Goal: Contribute content: Add original content to the website for others to see

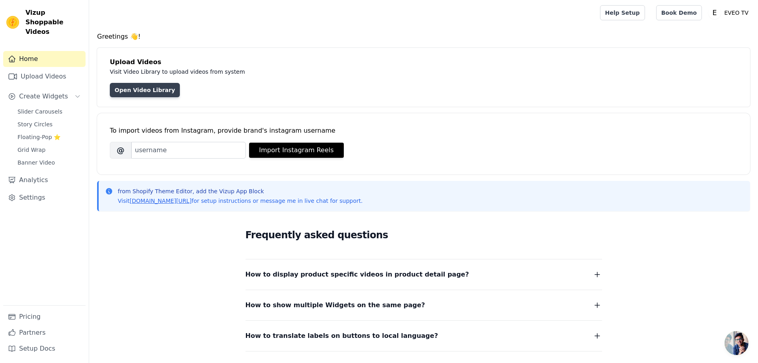
click at [136, 90] on link "Open Video Library" at bounding box center [145, 90] width 70 height 14
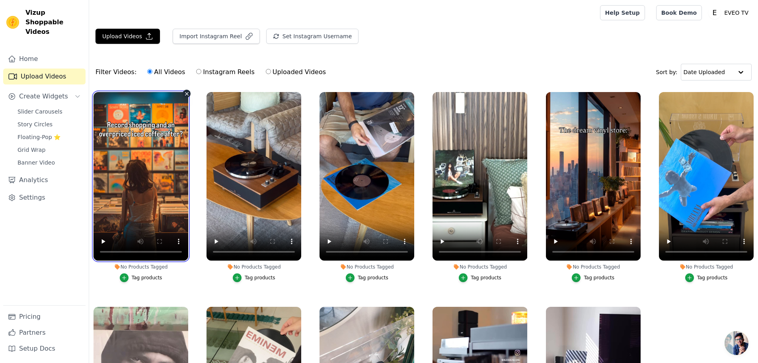
click at [144, 185] on video at bounding box center [141, 176] width 95 height 168
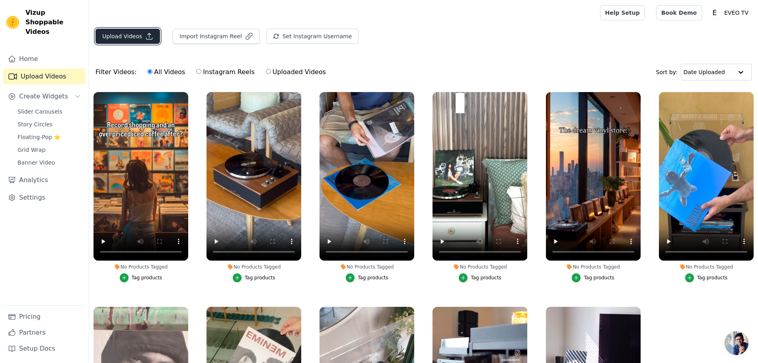
click at [133, 32] on button "Upload Videos" at bounding box center [128, 36] width 64 height 15
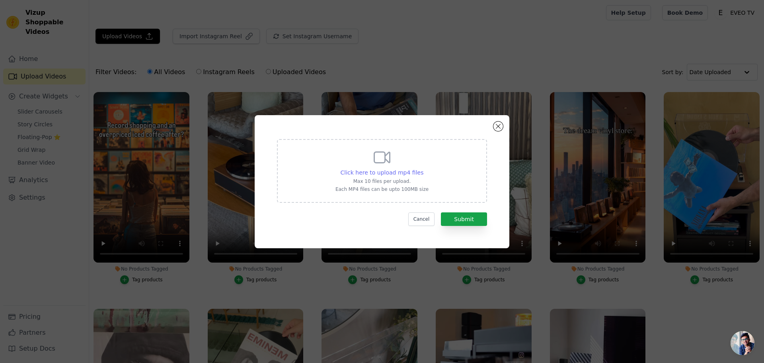
click at [361, 176] on div "Click here to upload mp4 files" at bounding box center [382, 172] width 83 height 8
click at [423, 168] on input "Click here to upload mp4 files Max 10 files per upload. Each MP4 files can be u…" at bounding box center [423, 168] width 0 height 0
type input "C:\fakepath\30.09.2025_12.03.07_REC.mp4"
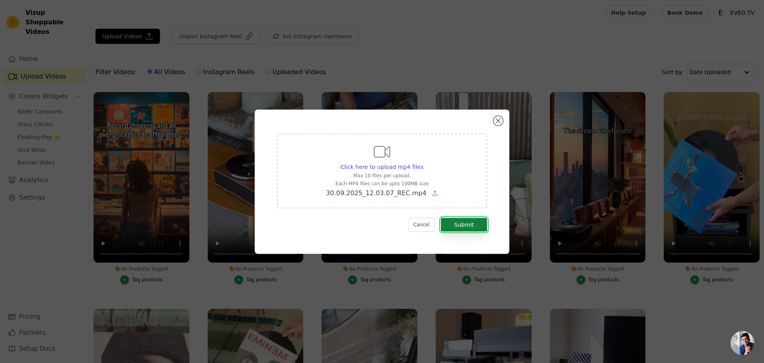
click at [469, 228] on button "Submit" at bounding box center [464, 225] width 46 height 14
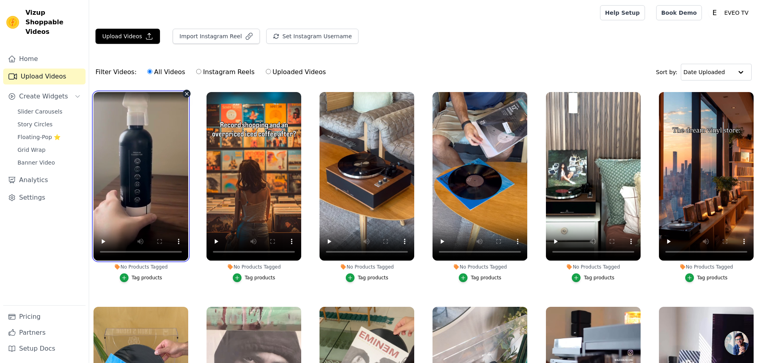
click at [127, 203] on video at bounding box center [141, 176] width 95 height 168
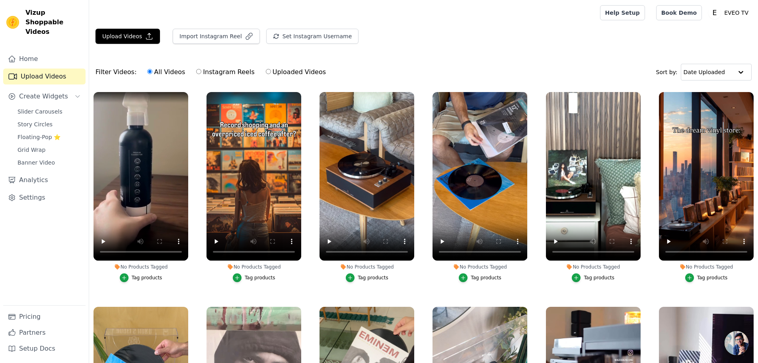
click at [74, 256] on div "Home Upload Videos Create Widgets Slider Carousels Story Circles Floating-Pop ⭐…" at bounding box center [44, 178] width 82 height 254
click at [129, 273] on button "Tag products" at bounding box center [141, 277] width 43 height 9
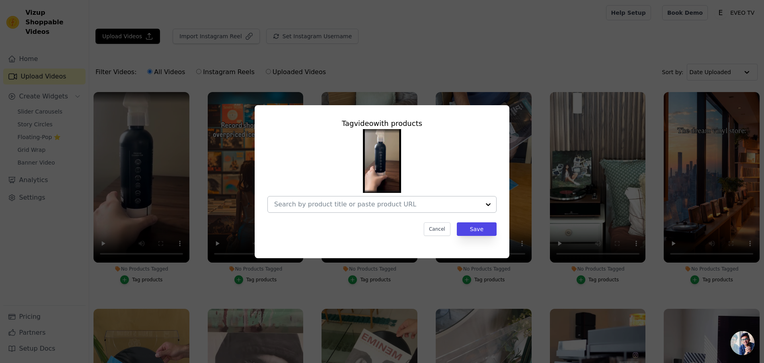
click at [433, 210] on div at bounding box center [377, 204] width 206 height 16
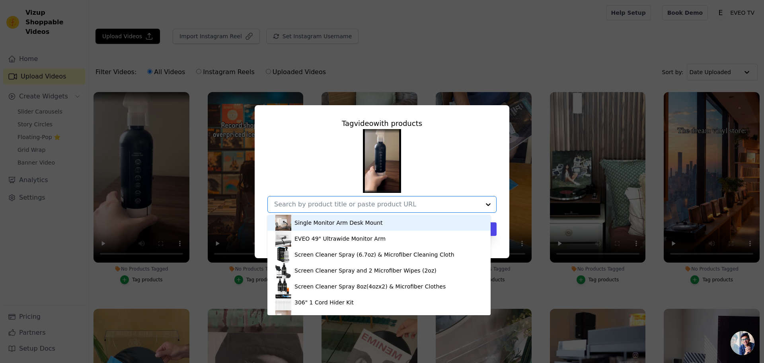
click at [433, 210] on div at bounding box center [377, 204] width 206 height 16
click at [455, 199] on div at bounding box center [377, 204] width 206 height 16
click at [461, 185] on div "Single Monitor Arm Desk Mount EVEO 49" Ultrawide Monitor Arm Screen Cleaner Spr…" at bounding box center [381, 171] width 229 height 84
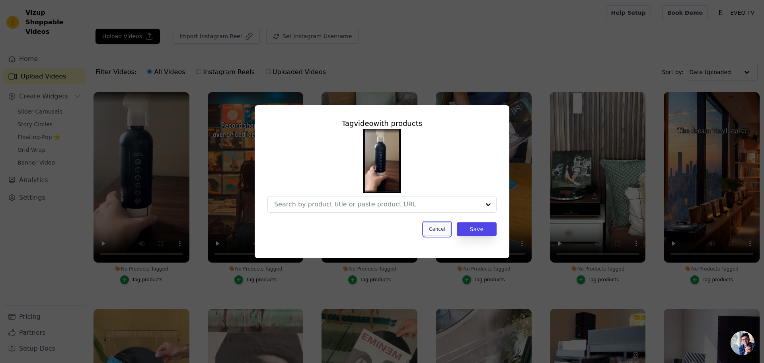
click at [447, 232] on button "Cancel" at bounding box center [437, 229] width 27 height 14
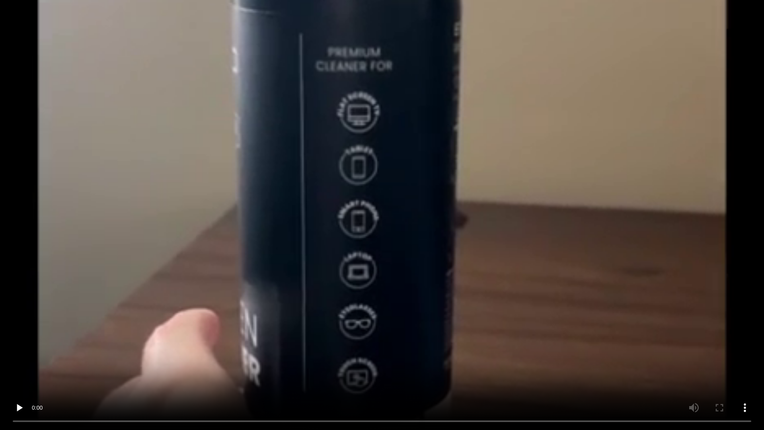
click at [309, 267] on video at bounding box center [382, 215] width 764 height 430
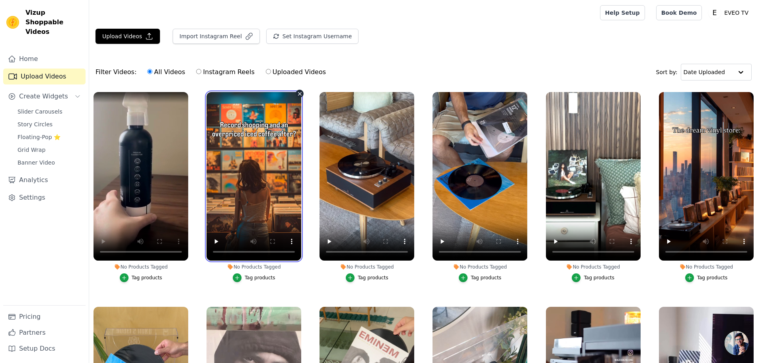
drag, startPoint x: 229, startPoint y: 192, endPoint x: 240, endPoint y: 224, distance: 34.1
click at [230, 192] on video at bounding box center [254, 176] width 95 height 168
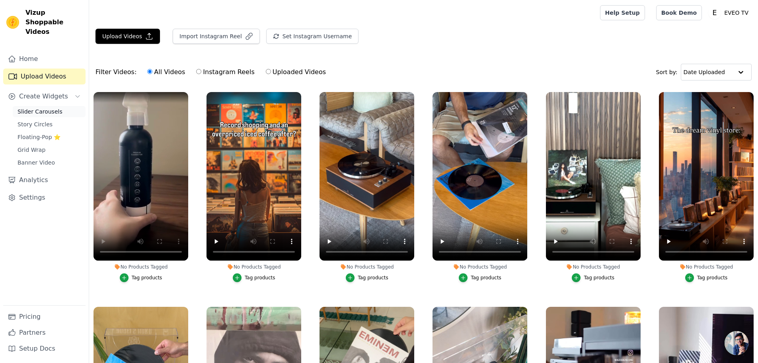
click at [46, 107] on span "Slider Carousels" at bounding box center [40, 111] width 45 height 8
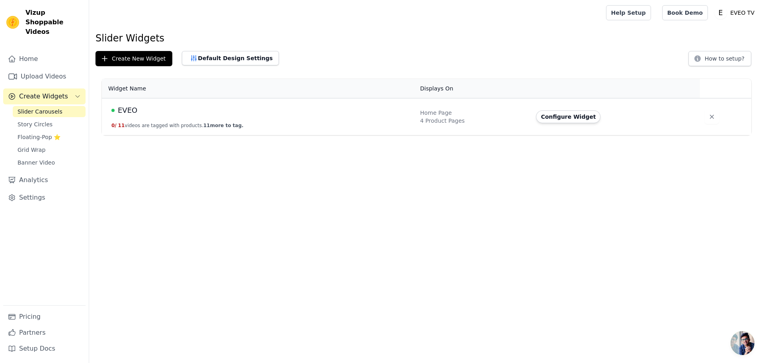
click at [283, 113] on div "EVEO" at bounding box center [260, 110] width 299 height 11
click at [185, 131] on td "EVEO 0 / 11 videos are tagged with products. 11 more to tag." at bounding box center [259, 116] width 314 height 37
click at [127, 113] on span "EVEO" at bounding box center [128, 110] width 20 height 11
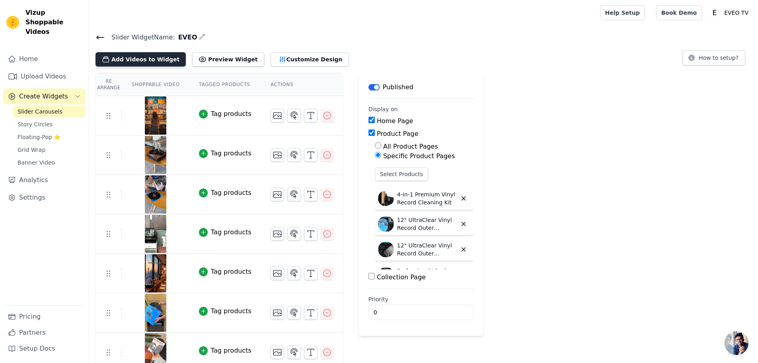
click at [132, 59] on button "Add Videos to Widget" at bounding box center [141, 59] width 90 height 14
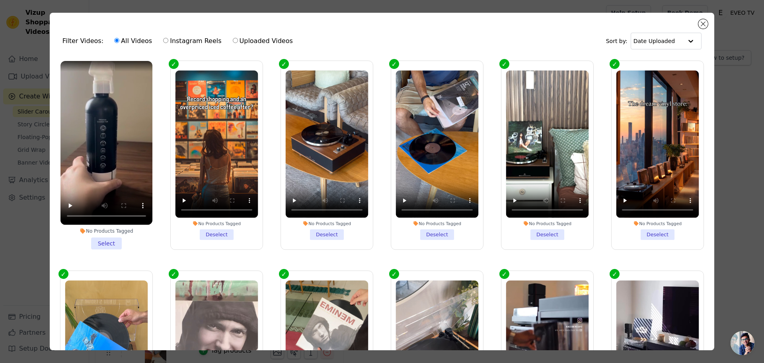
click at [110, 238] on li "No Products Tagged Select" at bounding box center [107, 155] width 92 height 188
click at [0, 0] on input "No Products Tagged Select" at bounding box center [0, 0] width 0 height 0
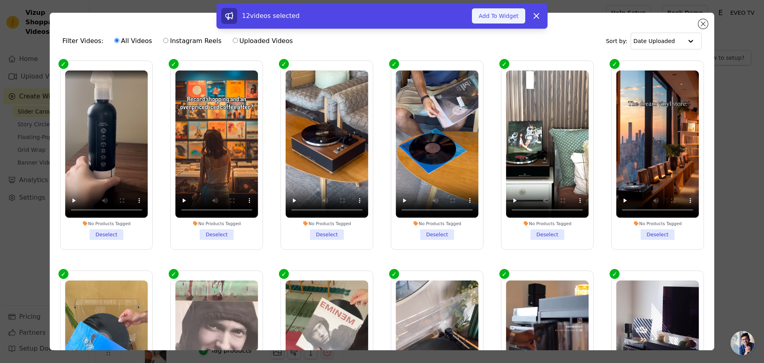
click at [487, 20] on button "Add To Widget" at bounding box center [498, 15] width 53 height 15
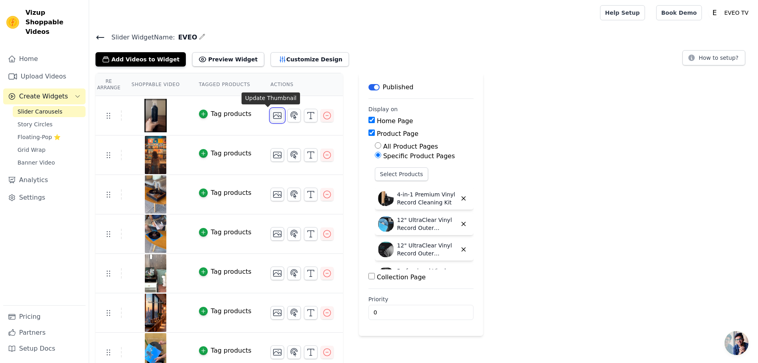
click at [273, 114] on icon "button" at bounding box center [278, 116] width 10 height 10
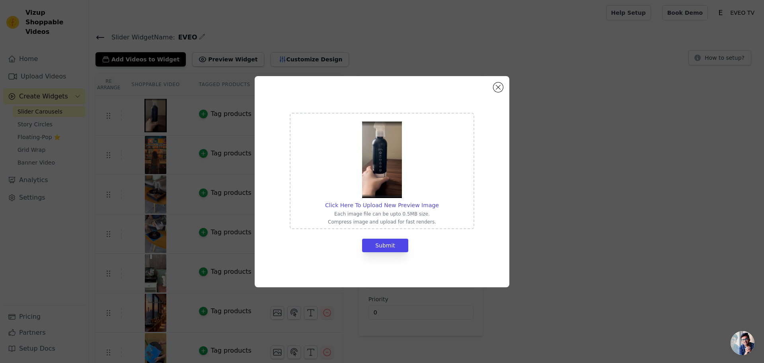
click at [390, 174] on img at bounding box center [382, 159] width 40 height 76
click at [439, 201] on input "Click Here To Upload New Preview Image Each image file can be upto 0.5MB size. …" at bounding box center [439, 201] width 0 height 0
click at [495, 88] on button "Close modal" at bounding box center [499, 87] width 10 height 10
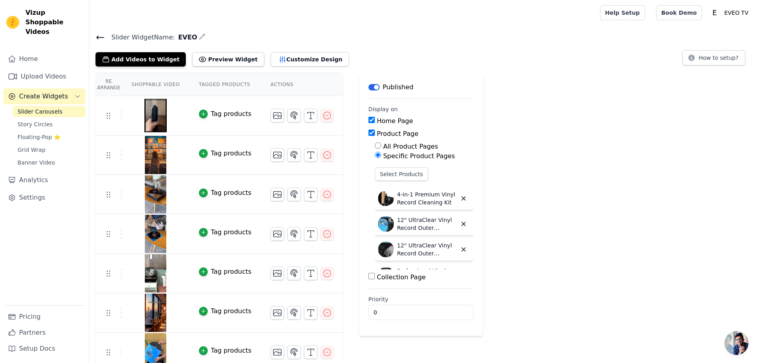
click at [160, 117] on img at bounding box center [155, 115] width 22 height 38
click at [38, 92] on span "Create Widgets" at bounding box center [43, 97] width 49 height 10
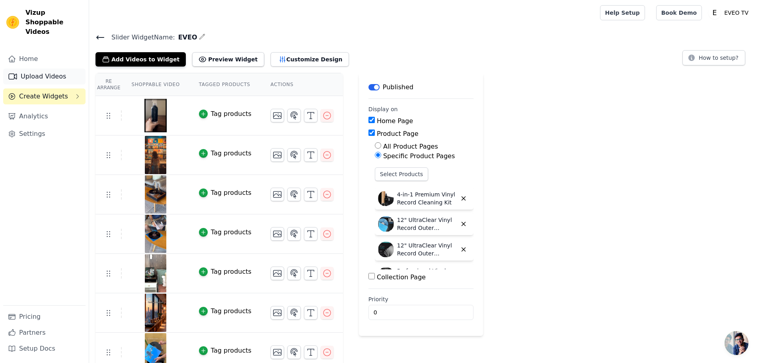
click at [37, 68] on link "Upload Videos" at bounding box center [44, 76] width 82 height 16
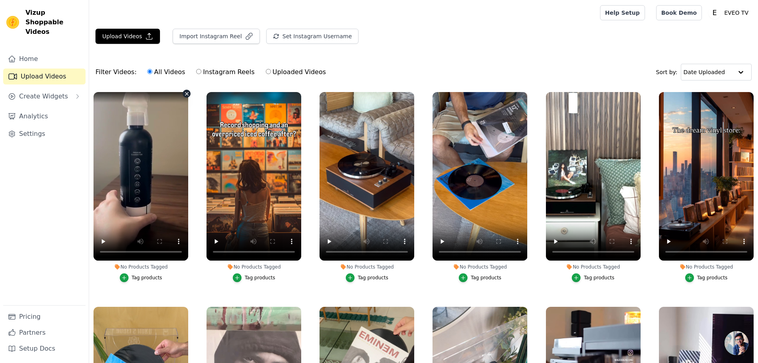
click at [186, 94] on icon "button" at bounding box center [187, 94] width 6 height 6
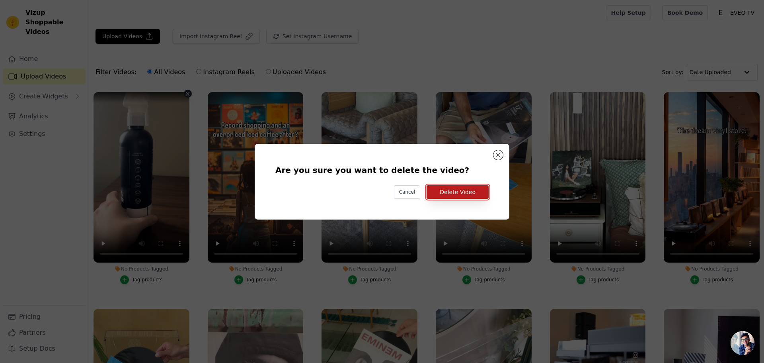
click at [454, 193] on button "Delete Video" at bounding box center [458, 192] width 62 height 14
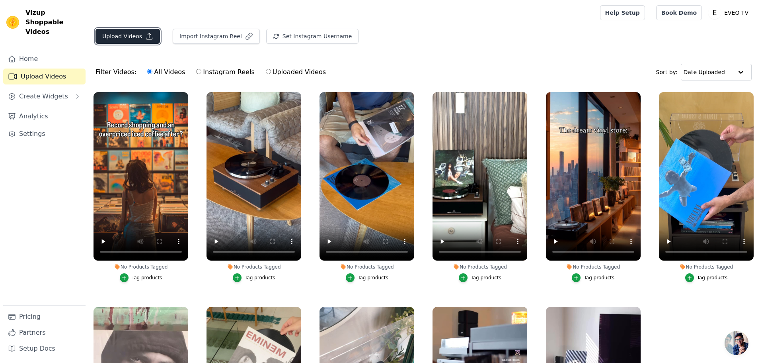
click at [130, 32] on button "Upload Videos" at bounding box center [128, 36] width 64 height 15
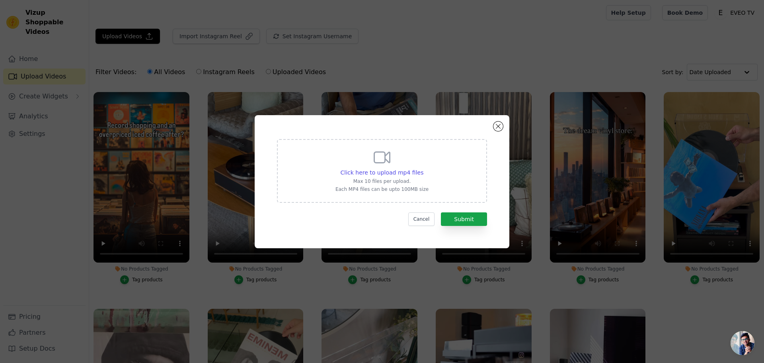
click at [361, 181] on p "Max 10 files per upload." at bounding box center [382, 181] width 93 height 6
click at [423, 168] on input "Click here to upload mp4 files Max 10 files per upload. Each MP4 files can be u…" at bounding box center [423, 168] width 0 height 0
type input "C:\fakepath\30.09.2025_12.03.07_REC.mp4"
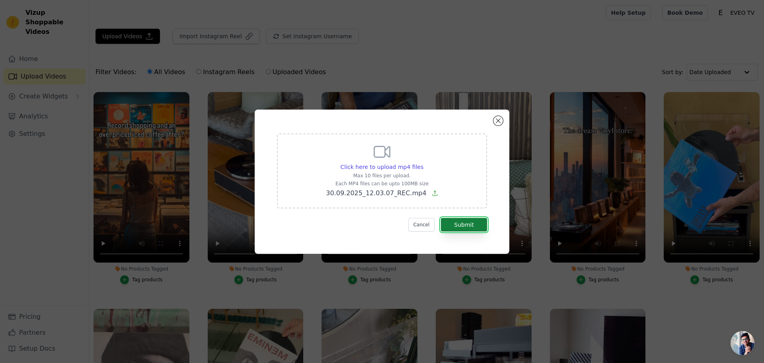
click at [473, 224] on button "Submit" at bounding box center [464, 225] width 46 height 14
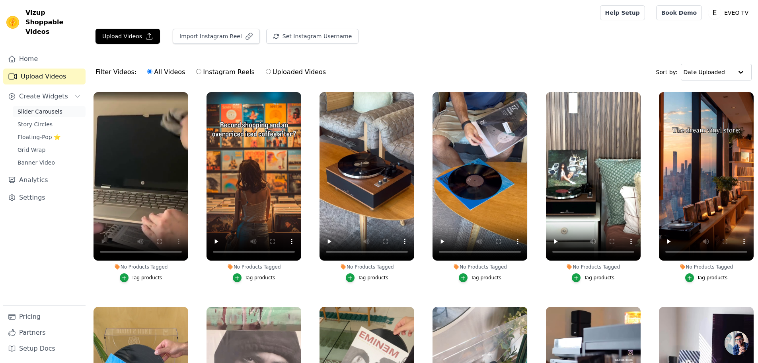
click at [37, 107] on span "Slider Carousels" at bounding box center [40, 111] width 45 height 8
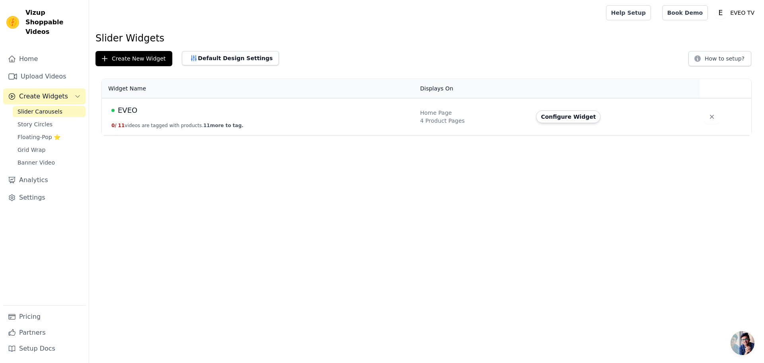
click at [145, 118] on td "EVEO 0 / 11 videos are tagged with products. 11 more to tag." at bounding box center [259, 116] width 314 height 37
click at [121, 107] on span "EVEO" at bounding box center [128, 110] width 20 height 11
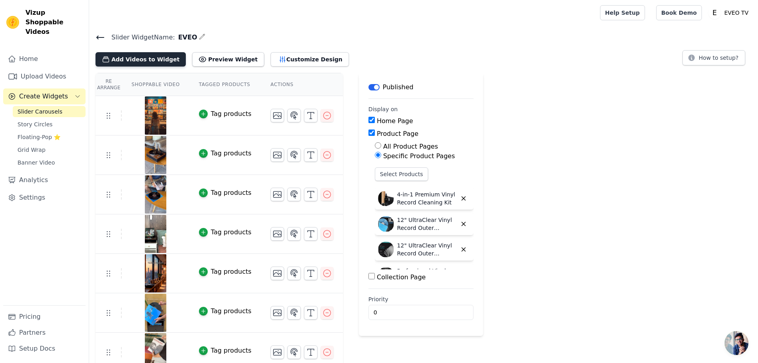
click at [141, 63] on button "Add Videos to Widget" at bounding box center [141, 59] width 90 height 14
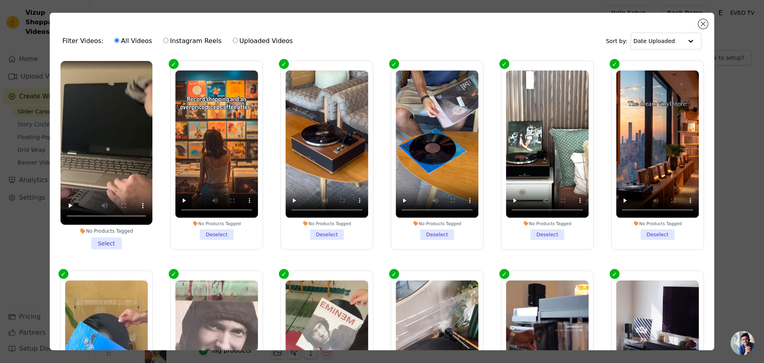
click at [112, 241] on li "No Products Tagged Select" at bounding box center [107, 155] width 92 height 188
click at [0, 0] on input "No Products Tagged Select" at bounding box center [0, 0] width 0 height 0
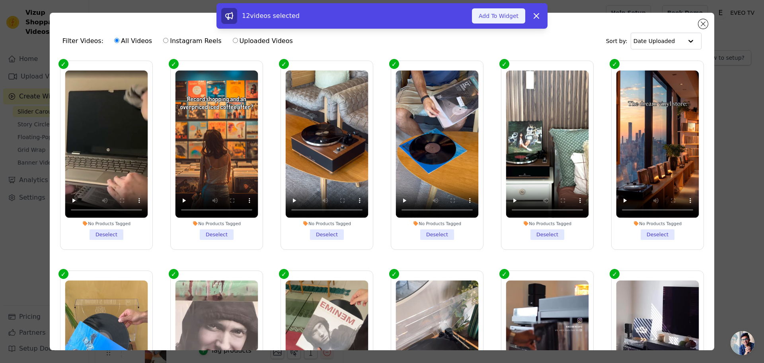
click at [504, 15] on button "Add To Widget" at bounding box center [498, 15] width 53 height 15
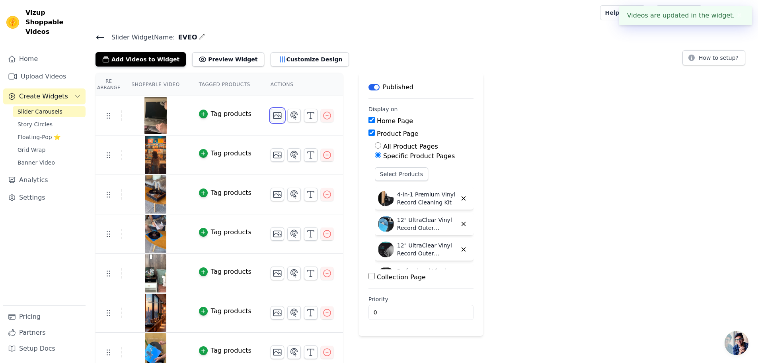
click at [273, 115] on icon "button" at bounding box center [277, 116] width 8 height 6
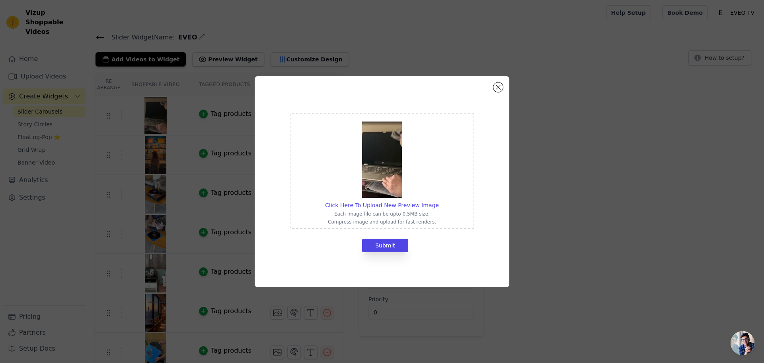
click at [383, 191] on img at bounding box center [382, 159] width 40 height 76
click at [439, 201] on input "Click Here To Upload New Preview Image Each image file can be upto 0.5MB size. …" at bounding box center [439, 201] width 0 height 0
type input "C:\fakepath\Screenshot 2025-09-30 121331.png"
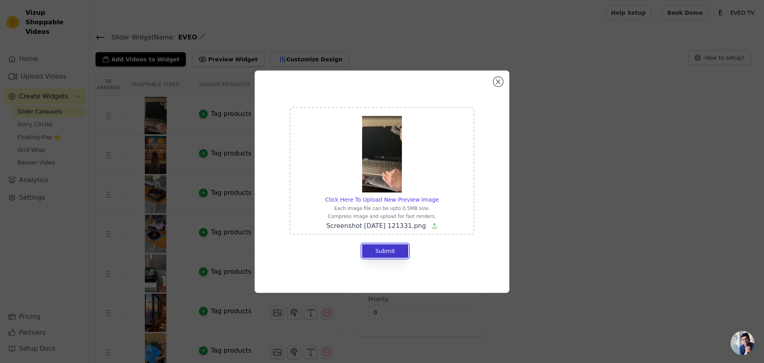
click at [391, 252] on button "Submit" at bounding box center [385, 251] width 46 height 14
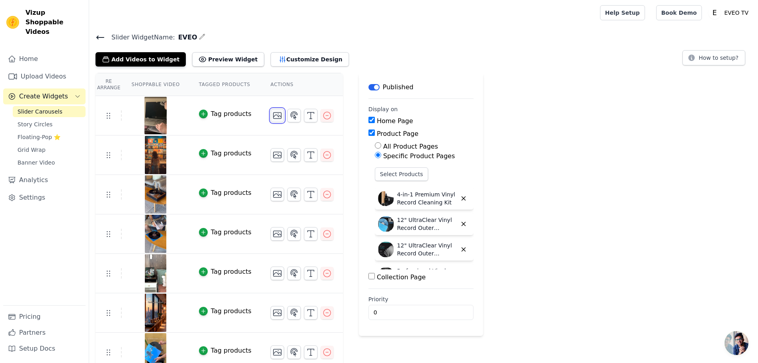
click at [273, 115] on icon "button" at bounding box center [278, 116] width 10 height 10
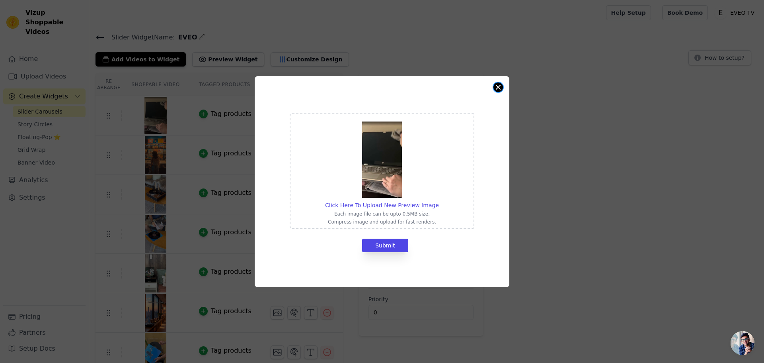
click at [496, 86] on button "Close modal" at bounding box center [499, 87] width 10 height 10
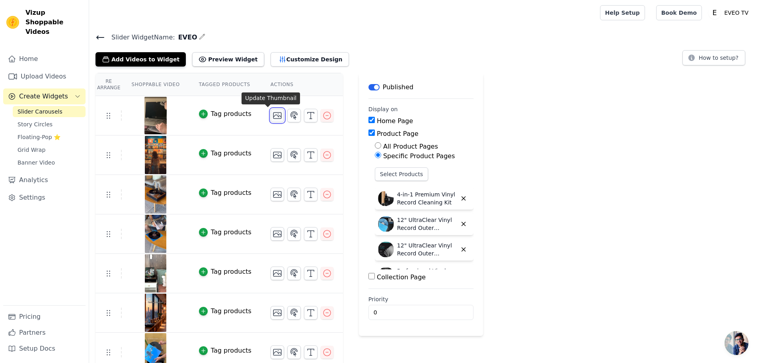
click at [273, 117] on icon "button" at bounding box center [278, 116] width 10 height 10
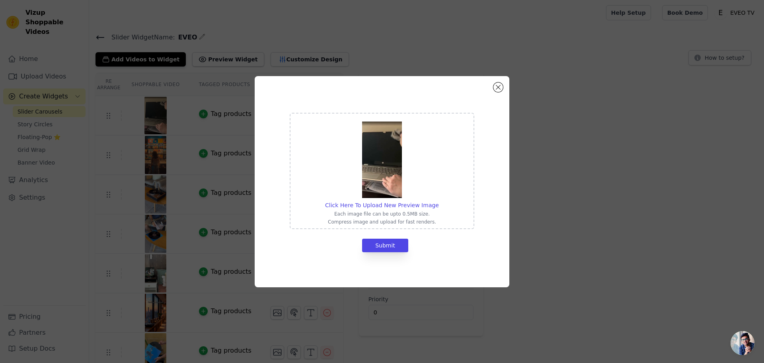
click at [385, 150] on img at bounding box center [382, 159] width 40 height 76
click at [439, 201] on input "Click Here To Upload New Preview Image Each image file can be upto 0.5MB size. …" at bounding box center [439, 201] width 0 height 0
click at [506, 86] on div "Click Here To Upload New Preview Image Each image file can be upto 0.5MB size. …" at bounding box center [382, 181] width 255 height 211
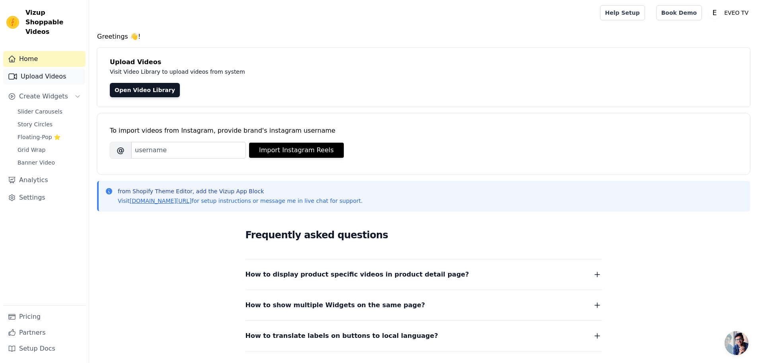
click at [33, 68] on link "Upload Videos" at bounding box center [44, 76] width 82 height 16
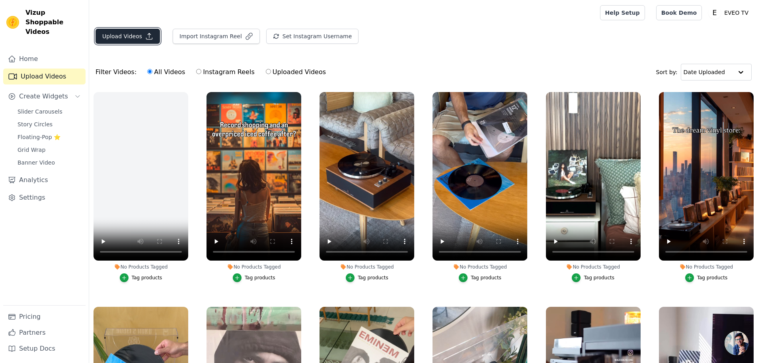
click at [118, 34] on button "Upload Videos" at bounding box center [128, 36] width 64 height 15
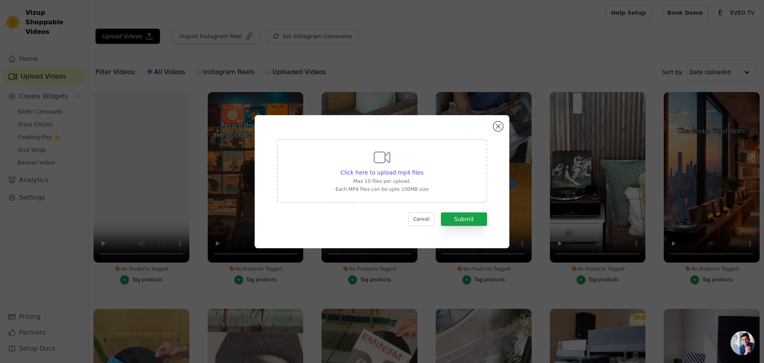
click at [324, 158] on div "Click here to upload mp4 files Max 10 files per upload. Each MP4 files can be u…" at bounding box center [382, 171] width 210 height 64
click at [423, 168] on input "Click here to upload mp4 files Max 10 files per upload. Each MP4 files can be u…" at bounding box center [423, 168] width 0 height 0
type input "C:\fakepath\30.09.2025_12.15.40_REC.mp4"
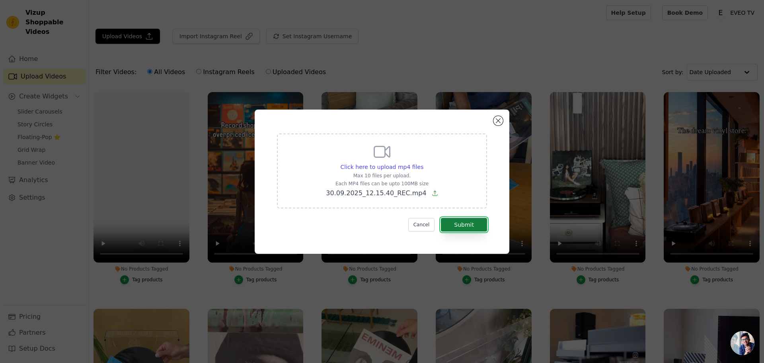
click at [470, 223] on button "Submit" at bounding box center [464, 225] width 46 height 14
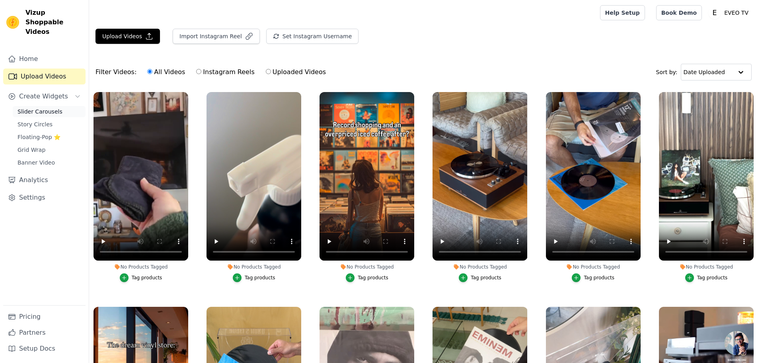
click at [36, 107] on span "Slider Carousels" at bounding box center [40, 111] width 45 height 8
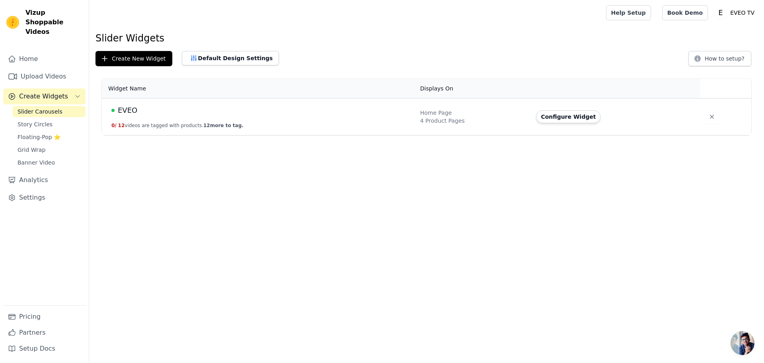
click at [127, 107] on span "EVEO" at bounding box center [128, 110] width 20 height 11
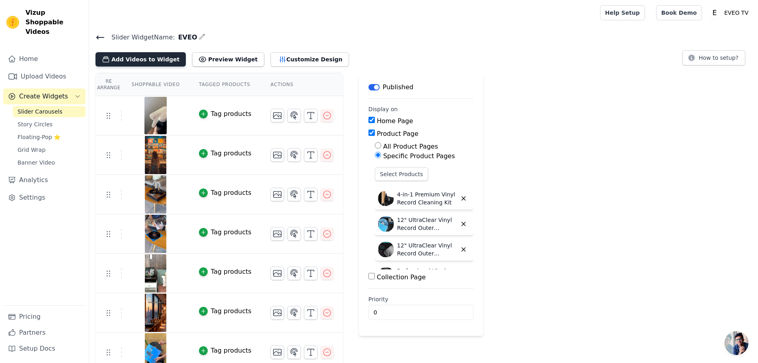
click at [137, 61] on button "Add Videos to Widget" at bounding box center [141, 59] width 90 height 14
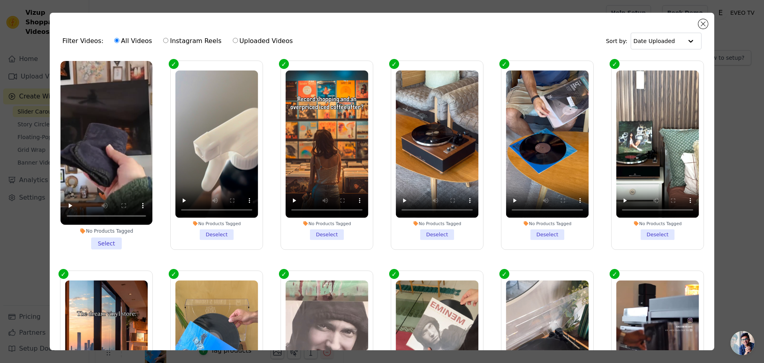
click at [106, 238] on li "No Products Tagged Select" at bounding box center [107, 155] width 92 height 188
click at [0, 0] on input "No Products Tagged Select" at bounding box center [0, 0] width 0 height 0
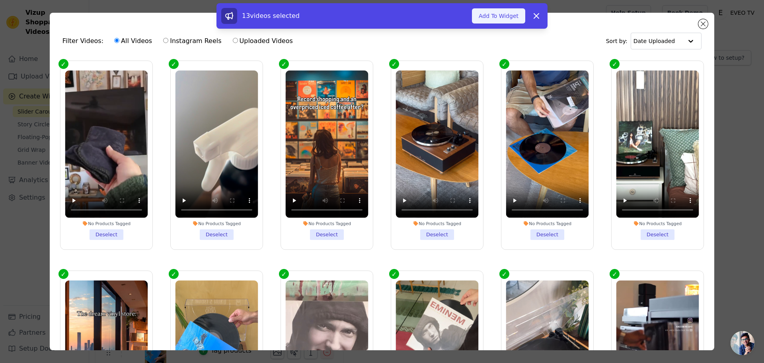
click at [485, 16] on button "Add To Widget" at bounding box center [498, 15] width 53 height 15
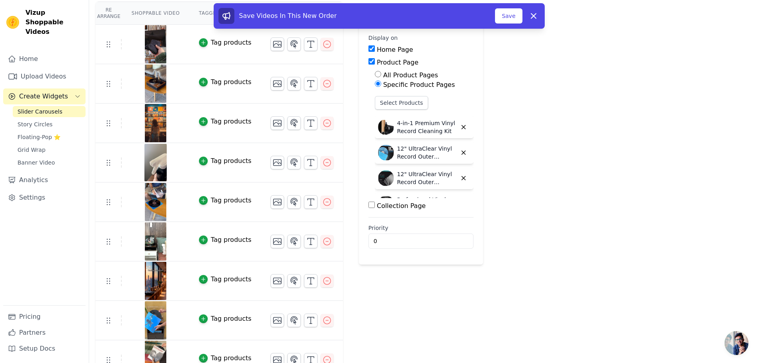
scroll to position [80, 0]
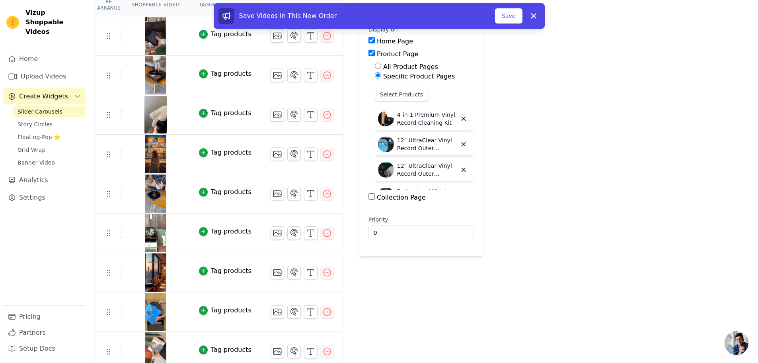
click at [494, 18] on div "Save Videos In This New Order" at bounding box center [357, 16] width 277 height 16
click at [501, 17] on button "Save" at bounding box center [508, 15] width 27 height 15
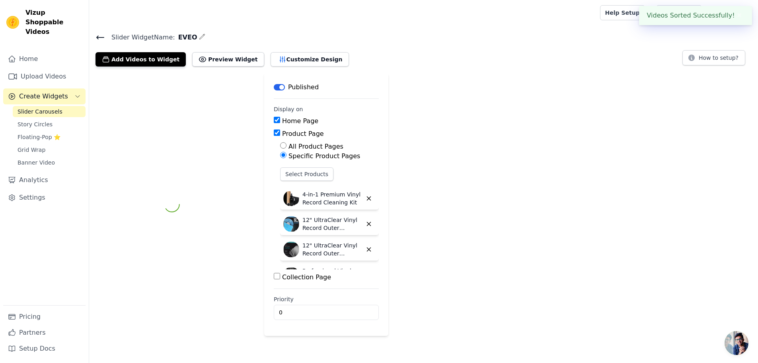
scroll to position [0, 0]
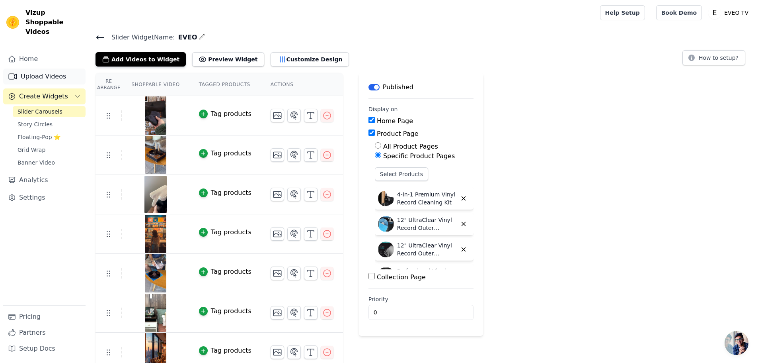
click at [45, 69] on link "Upload Videos" at bounding box center [44, 76] width 82 height 16
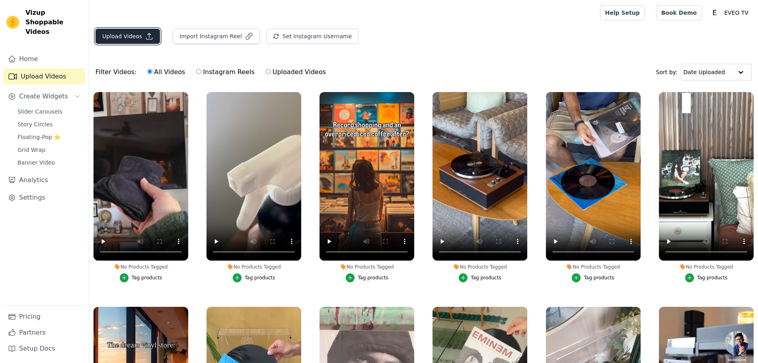
click at [117, 35] on button "Upload Videos" at bounding box center [128, 36] width 64 height 15
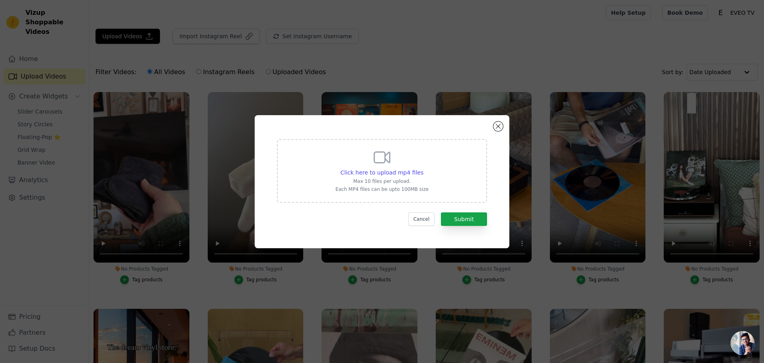
click at [373, 167] on div "Click here to upload mp4 files Max 10 files per upload. Each MP4 files can be u…" at bounding box center [382, 170] width 93 height 45
click at [423, 168] on input "Click here to upload mp4 files Max 10 files per upload. Each MP4 files can be u…" at bounding box center [423, 168] width 0 height 0
type input "C:\fakepath\30.09.2025_12.21.03_REC.mp4"
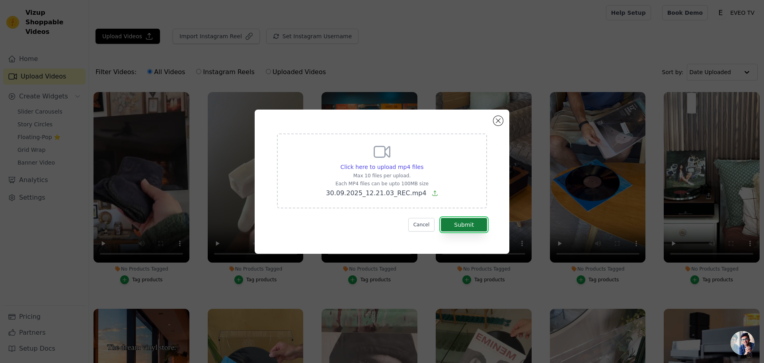
click at [463, 226] on button "Submit" at bounding box center [464, 225] width 46 height 14
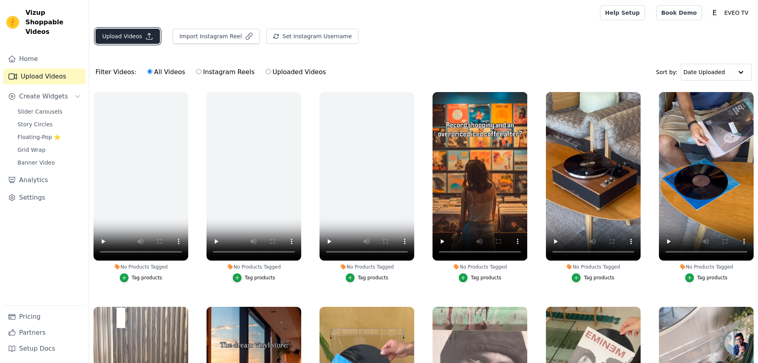
click at [132, 37] on button "Upload Videos" at bounding box center [128, 36] width 64 height 15
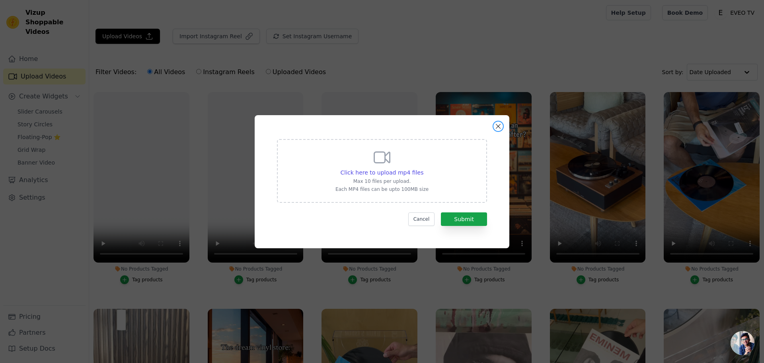
click at [496, 125] on button "Close modal" at bounding box center [499, 126] width 10 height 10
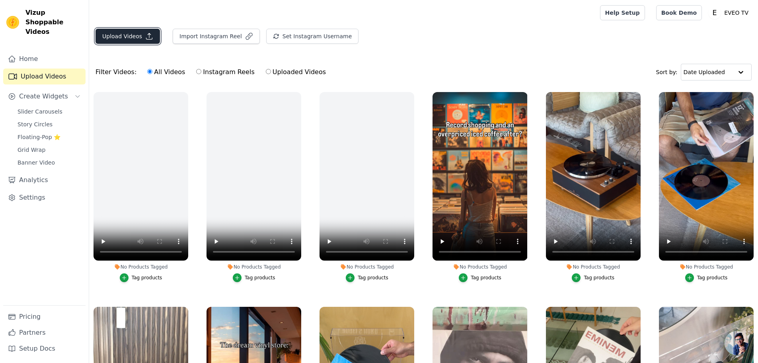
click at [127, 38] on button "Upload Videos" at bounding box center [128, 36] width 64 height 15
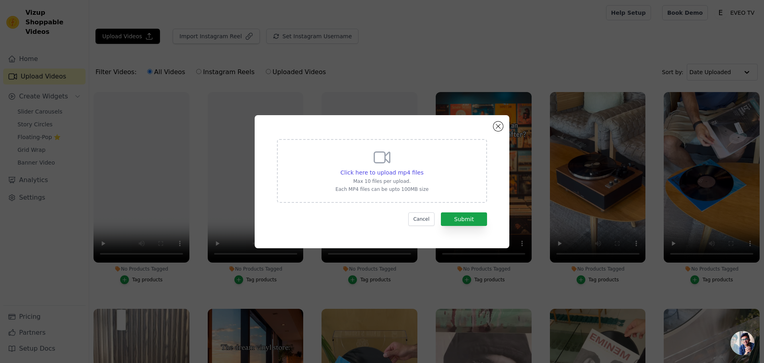
click at [302, 143] on div "Click here to upload mp4 files Max 10 files per upload. Each MP4 files can be u…" at bounding box center [382, 171] width 210 height 64
click at [423, 168] on input "Click here to upload mp4 files Max 10 files per upload. Each MP4 files can be u…" at bounding box center [423, 168] width 0 height 0
type input "C:\fakepath\30.09.2025_12.23.29_REC.mp4"
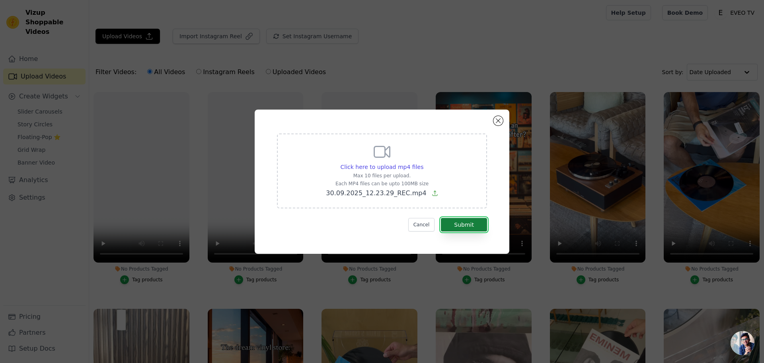
click at [462, 225] on button "Submit" at bounding box center [464, 225] width 46 height 14
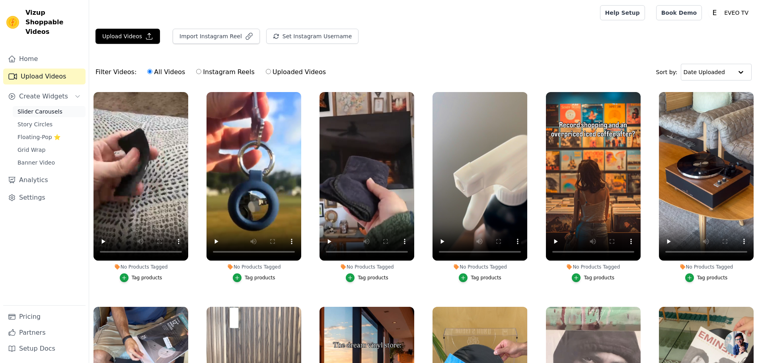
click at [28, 107] on span "Slider Carousels" at bounding box center [40, 111] width 45 height 8
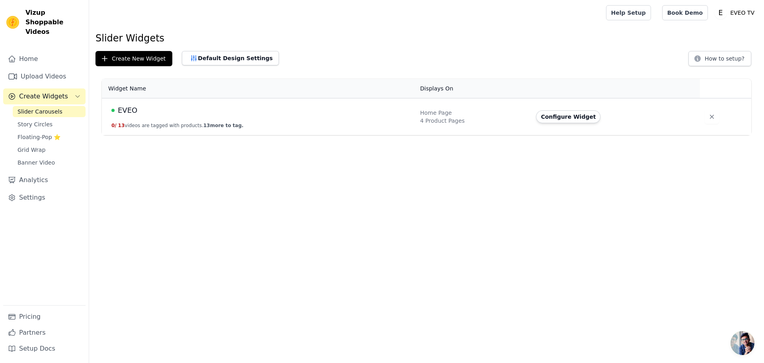
click at [121, 104] on td "EVEO 0 / 13 videos are tagged with products. 13 more to tag." at bounding box center [259, 116] width 314 height 37
click at [127, 117] on td "EVEO 0 / 13 videos are tagged with products. 13 more to tag." at bounding box center [259, 116] width 314 height 37
click at [125, 112] on span "EVEO" at bounding box center [128, 110] width 20 height 11
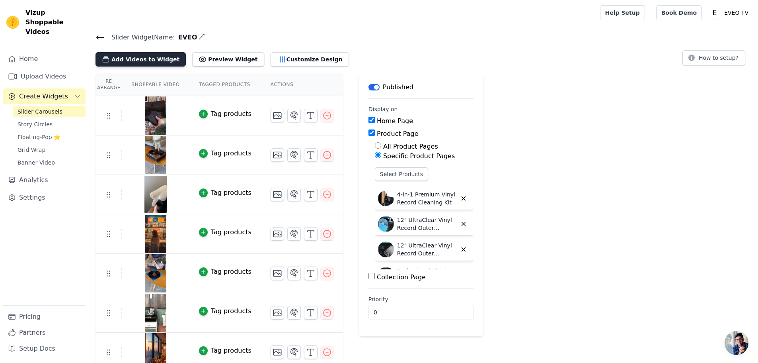
click at [122, 61] on button "Add Videos to Widget" at bounding box center [141, 59] width 90 height 14
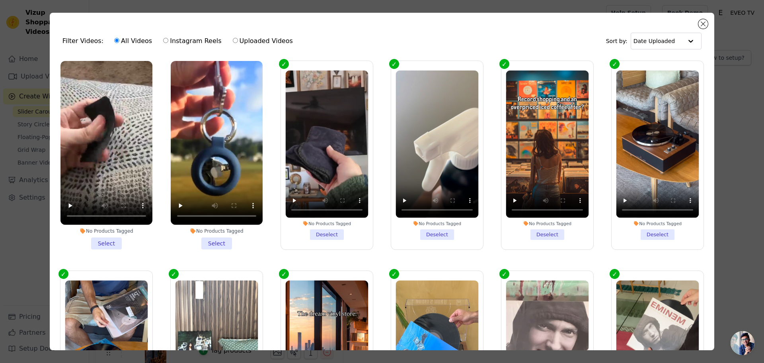
click at [112, 238] on li "No Products Tagged Select" at bounding box center [107, 155] width 92 height 188
click at [0, 0] on input "No Products Tagged Select" at bounding box center [0, 0] width 0 height 0
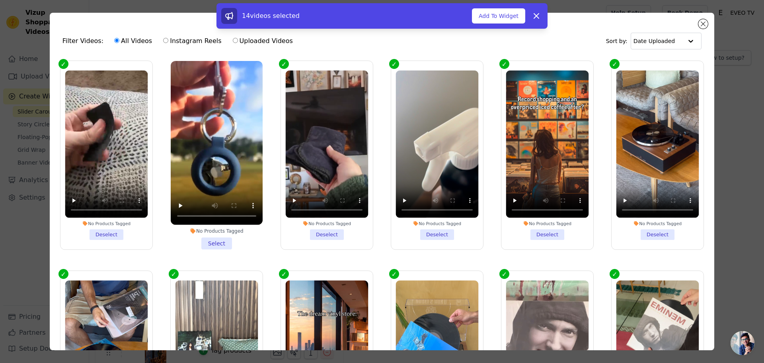
click at [212, 241] on li "No Products Tagged Select" at bounding box center [217, 155] width 92 height 188
click at [0, 0] on input "No Products Tagged Select" at bounding box center [0, 0] width 0 height 0
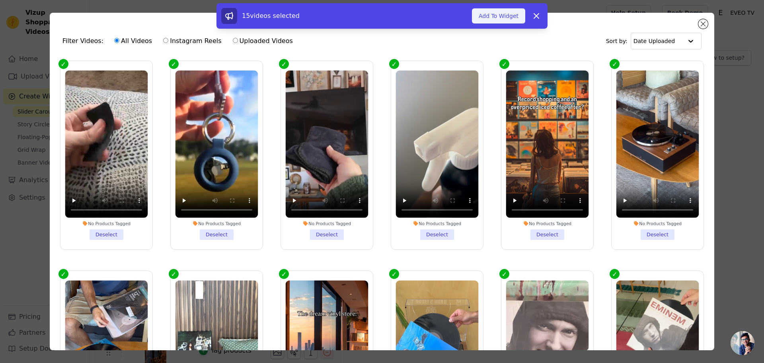
click at [507, 16] on button "Add To Widget" at bounding box center [498, 15] width 53 height 15
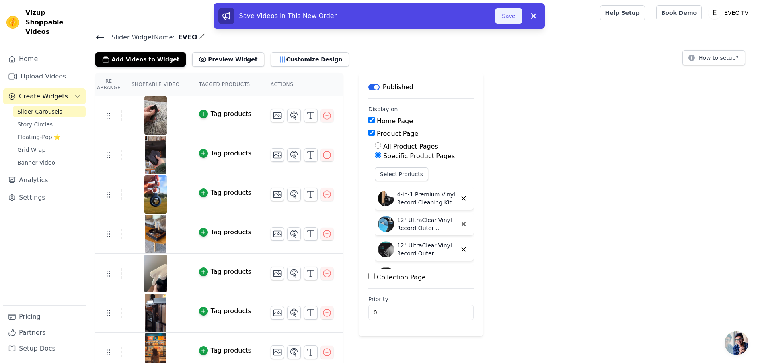
click at [510, 18] on button "Save" at bounding box center [508, 15] width 27 height 15
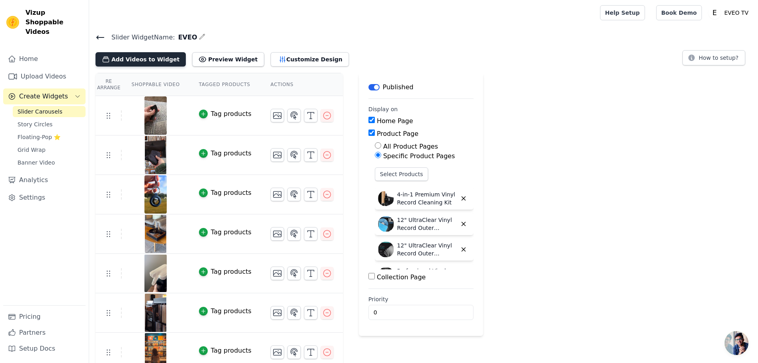
click at [138, 62] on button "Add Videos to Widget" at bounding box center [141, 59] width 90 height 14
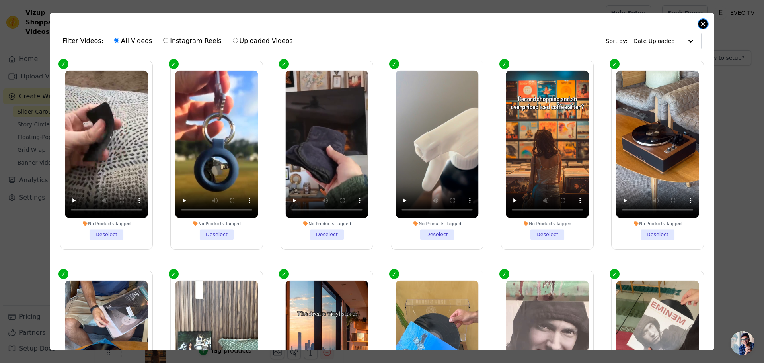
click at [705, 21] on button "Close modal" at bounding box center [704, 24] width 10 height 10
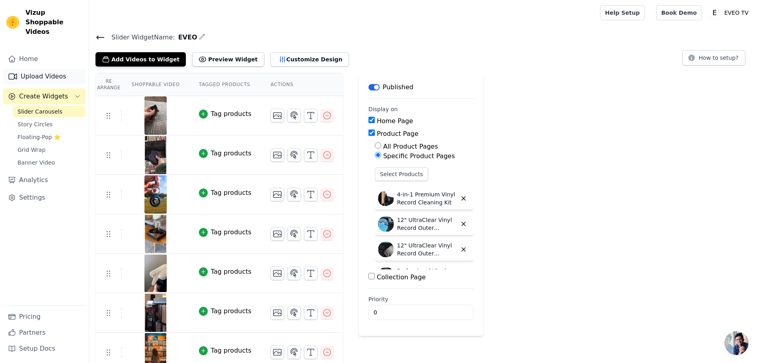
click at [47, 69] on link "Upload Videos" at bounding box center [44, 76] width 82 height 16
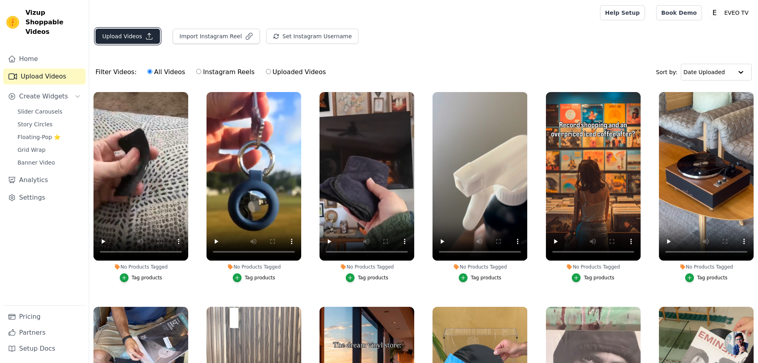
click at [122, 32] on button "Upload Videos" at bounding box center [128, 36] width 64 height 15
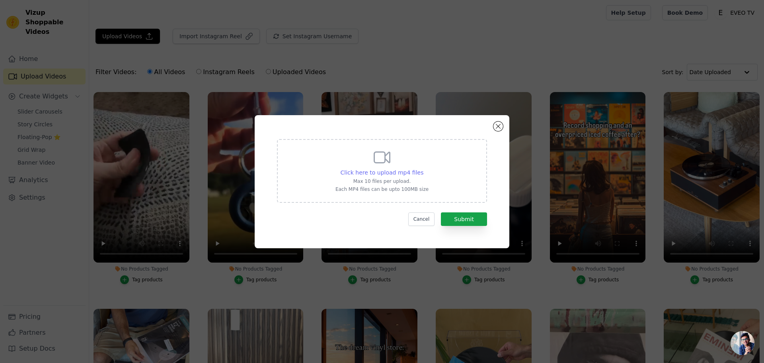
click at [345, 169] on span "Click here to upload mp4 files" at bounding box center [382, 172] width 83 height 6
click at [423, 168] on input "Click here to upload mp4 files Max 10 files per upload. Each MP4 files can be u…" at bounding box center [423, 168] width 0 height 0
type input "C:\fakepath\30.09.2025_12.26.05_REC.mp4"
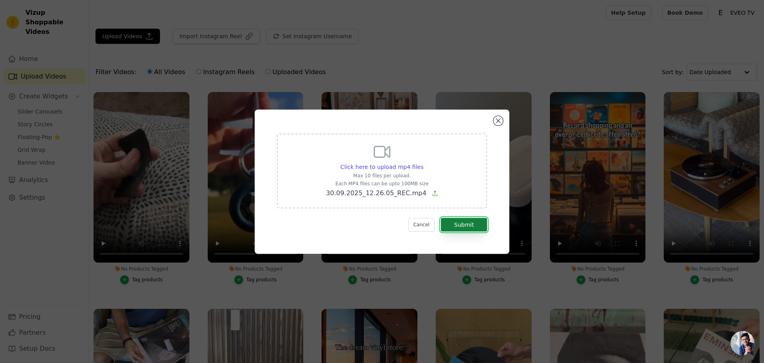
click at [471, 223] on button "Submit" at bounding box center [464, 225] width 46 height 14
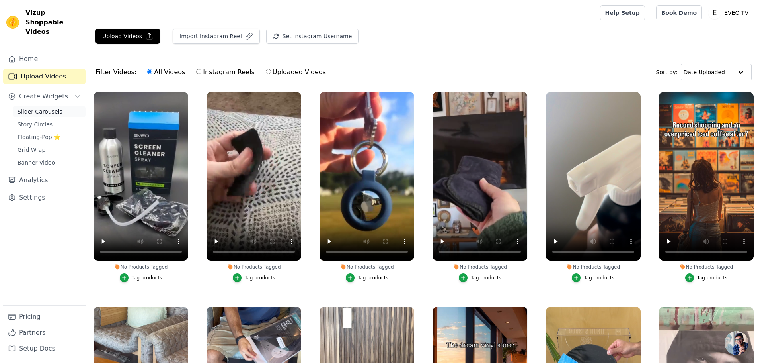
click at [28, 107] on span "Slider Carousels" at bounding box center [40, 111] width 45 height 8
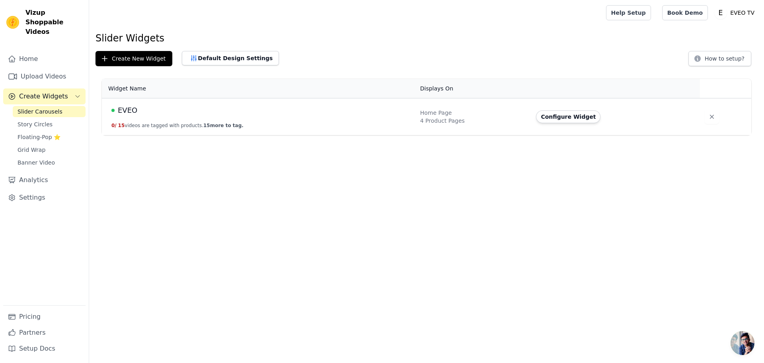
click at [127, 115] on span "EVEO" at bounding box center [128, 110] width 20 height 11
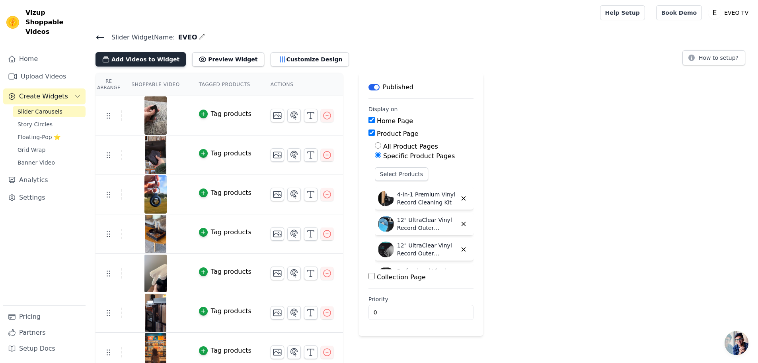
click at [123, 55] on button "Add Videos to Widget" at bounding box center [141, 59] width 90 height 14
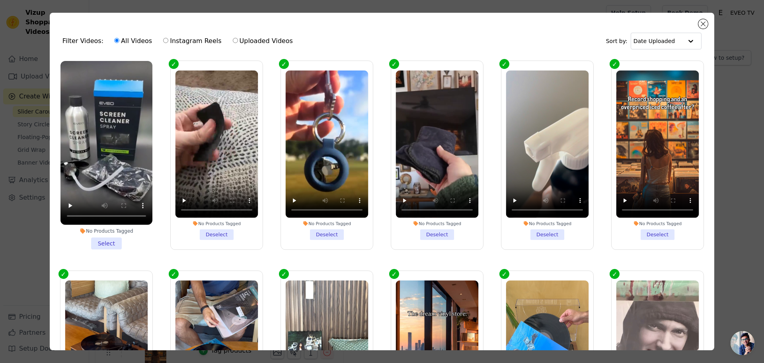
click at [114, 238] on li "No Products Tagged Select" at bounding box center [107, 155] width 92 height 188
click at [0, 0] on input "No Products Tagged Select" at bounding box center [0, 0] width 0 height 0
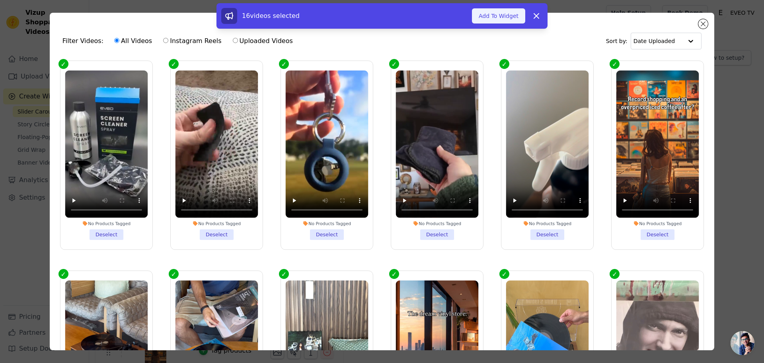
click at [488, 21] on button "Add To Widget" at bounding box center [498, 15] width 53 height 15
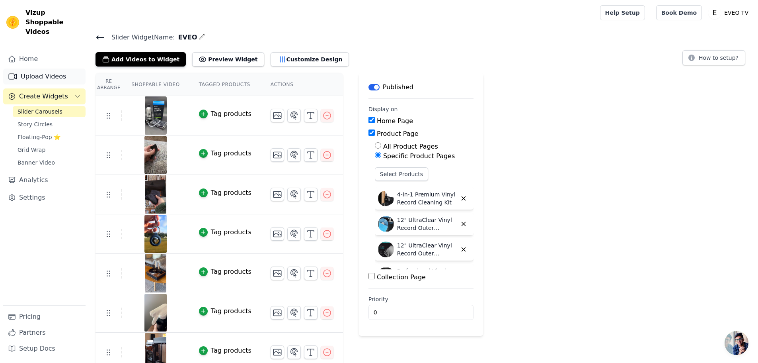
click at [37, 71] on link "Upload Videos" at bounding box center [44, 76] width 82 height 16
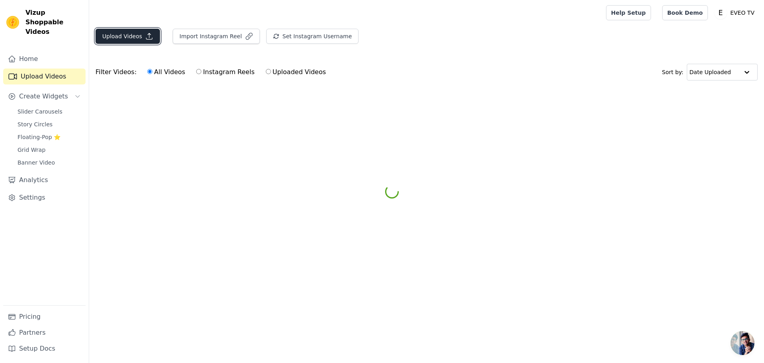
click at [123, 40] on button "Upload Videos" at bounding box center [128, 36] width 64 height 15
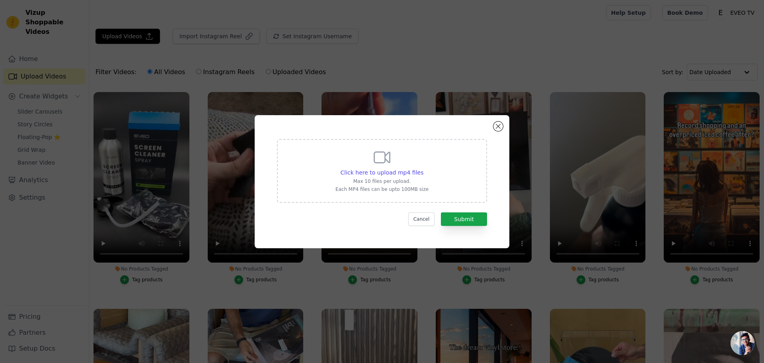
click at [385, 176] on div "Click here to upload mp4 files Max 10 files per upload. Each MP4 files can be u…" at bounding box center [382, 170] width 93 height 45
click at [423, 168] on input "Click here to upload mp4 files Max 10 files per upload. Each MP4 files can be u…" at bounding box center [423, 168] width 0 height 0
type input "C:\fakepath\30.09.2025_12.31.03_REC.mp4"
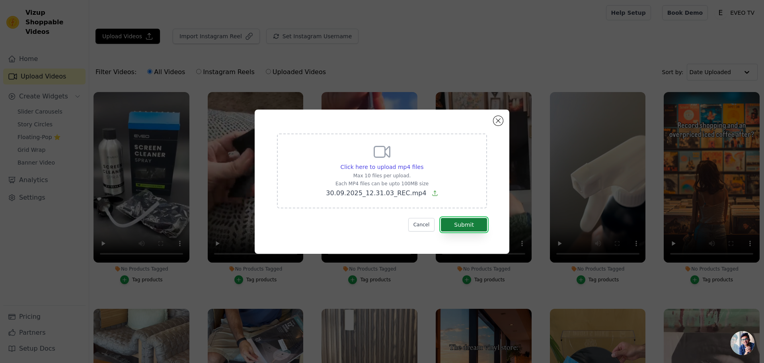
click at [469, 229] on button "Submit" at bounding box center [464, 225] width 46 height 14
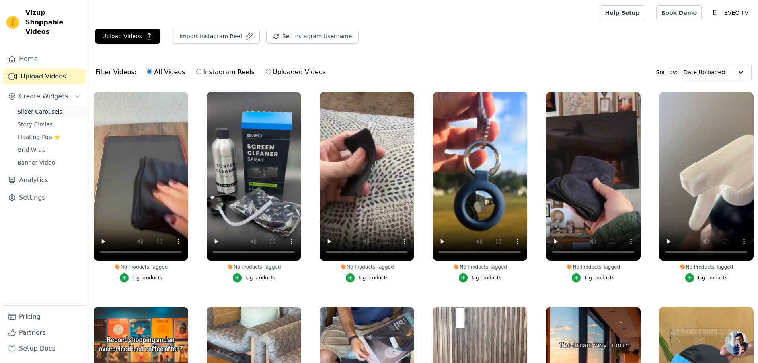
click at [34, 107] on span "Slider Carousels" at bounding box center [40, 111] width 45 height 8
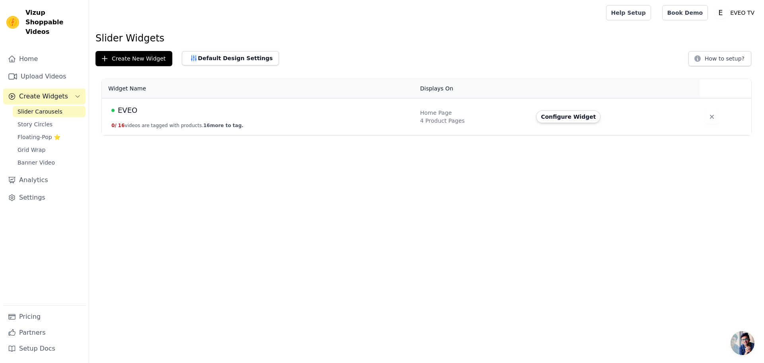
click at [140, 67] on div "Slider Widgets Create New Widget Default Design Settings How to setup? Widget N…" at bounding box center [426, 85] width 675 height 106
click at [140, 64] on button "Create New Widget" at bounding box center [134, 58] width 77 height 15
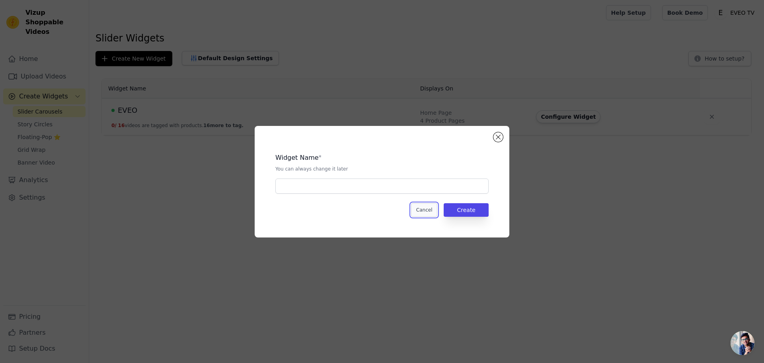
click at [438, 206] on button "Cancel" at bounding box center [424, 210] width 27 height 14
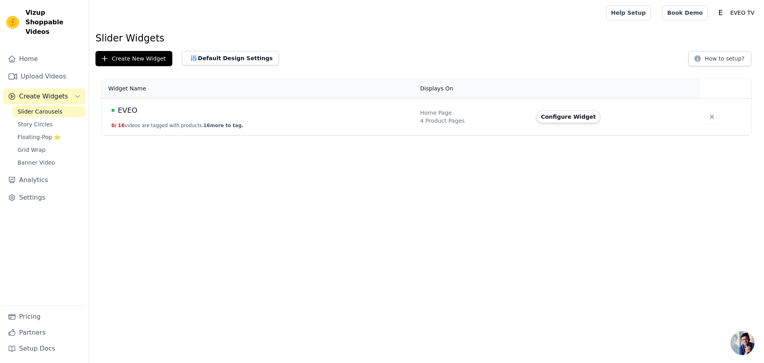
click at [130, 108] on span "EVEO" at bounding box center [128, 110] width 20 height 11
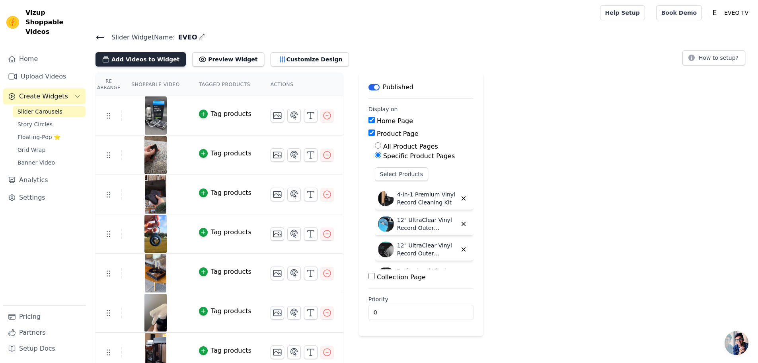
click at [123, 59] on button "Add Videos to Widget" at bounding box center [141, 59] width 90 height 14
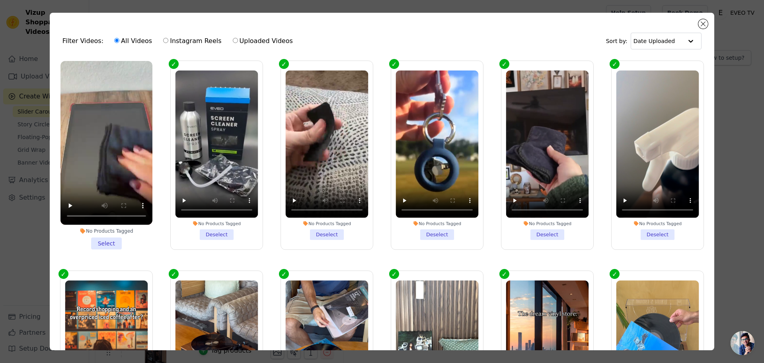
click at [112, 237] on li "No Products Tagged Select" at bounding box center [107, 155] width 92 height 188
click at [0, 0] on input "No Products Tagged Select" at bounding box center [0, 0] width 0 height 0
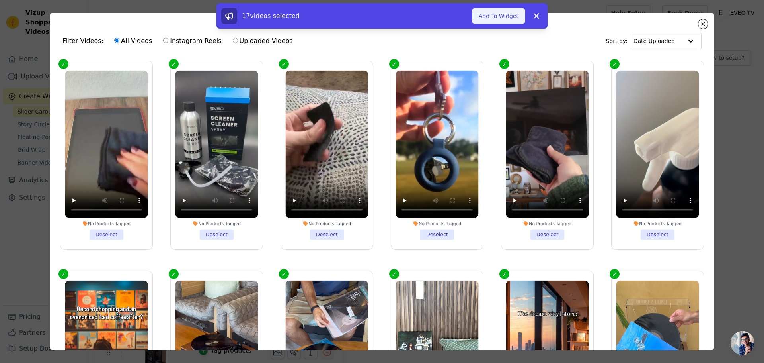
click at [497, 18] on button "Add To Widget" at bounding box center [498, 15] width 53 height 15
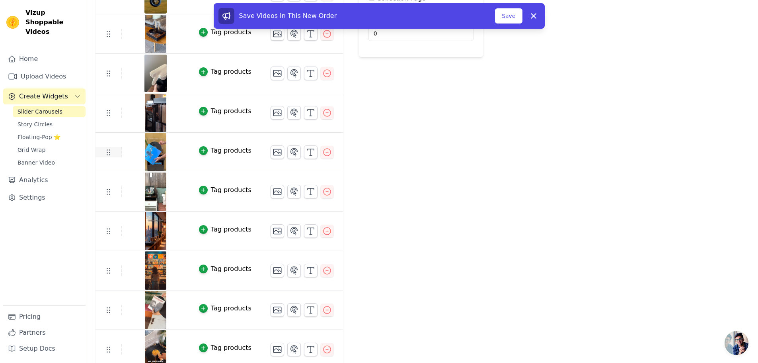
scroll to position [80, 0]
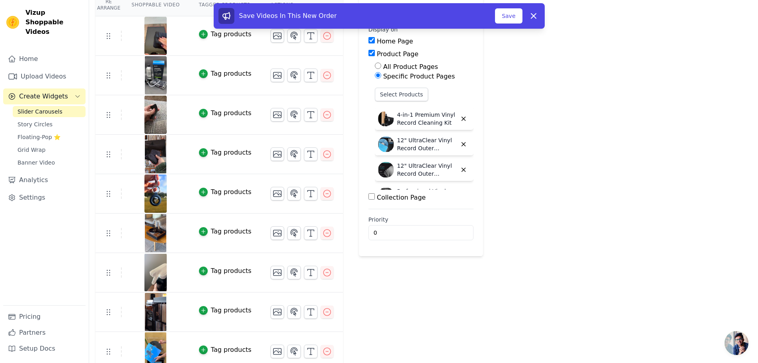
click at [509, 18] on button "Save" at bounding box center [508, 15] width 27 height 15
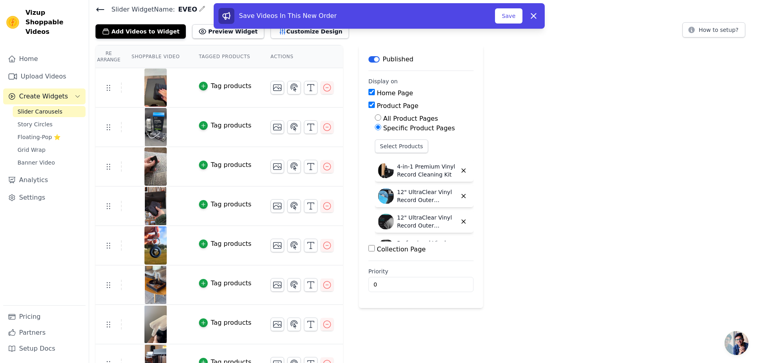
scroll to position [0, 0]
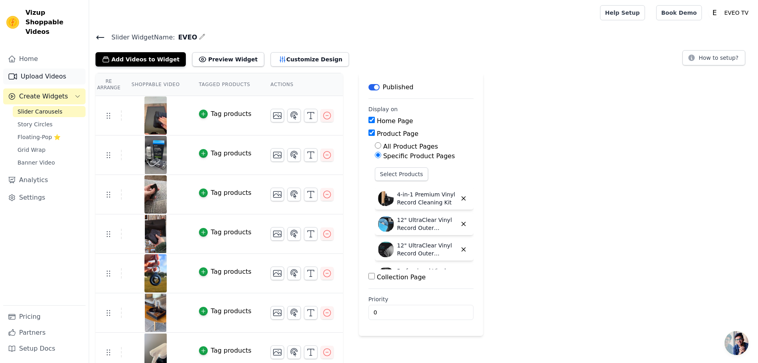
click at [51, 68] on link "Upload Videos" at bounding box center [44, 76] width 82 height 16
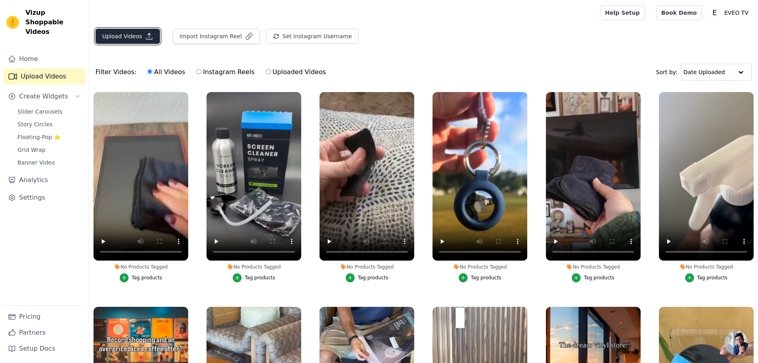
click at [125, 36] on button "Upload Videos" at bounding box center [128, 36] width 64 height 15
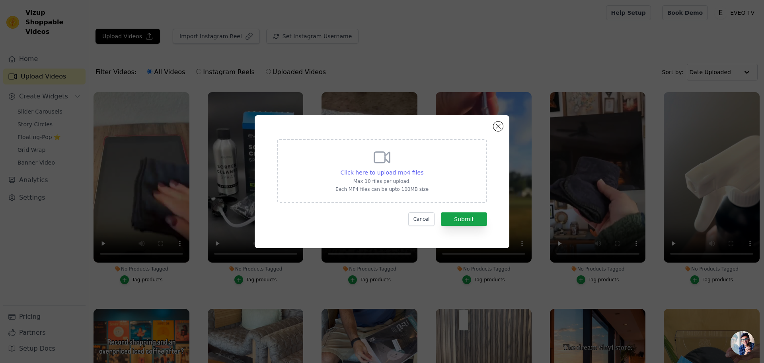
click at [361, 169] on span "Click here to upload mp4 files" at bounding box center [382, 172] width 83 height 6
click at [423, 168] on input "Click here to upload mp4 files Max 10 files per upload. Each MP4 files can be u…" at bounding box center [423, 168] width 0 height 0
type input "C:\fakepath\30.09.2025_12.36.07_REC.mp4"
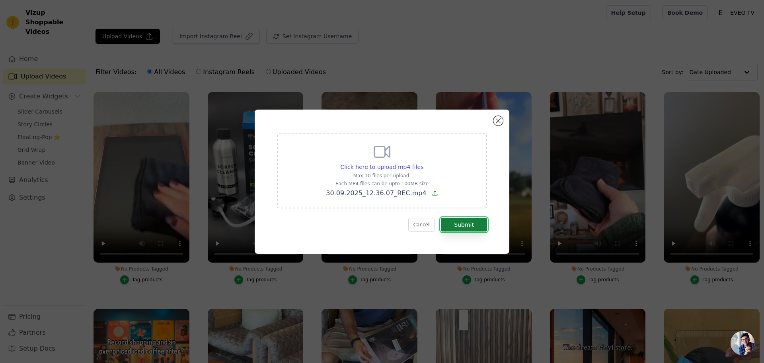
click at [467, 223] on button "Submit" at bounding box center [464, 225] width 46 height 14
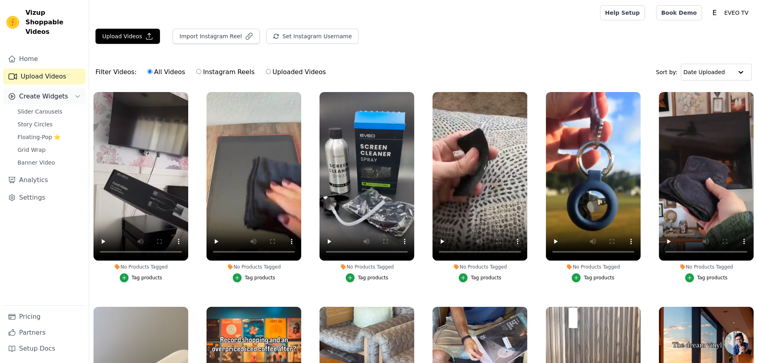
click at [34, 92] on span "Create Widgets" at bounding box center [43, 97] width 49 height 10
click at [48, 92] on span "Create Widgets" at bounding box center [43, 97] width 49 height 10
click at [42, 107] on span "Slider Carousels" at bounding box center [40, 111] width 45 height 8
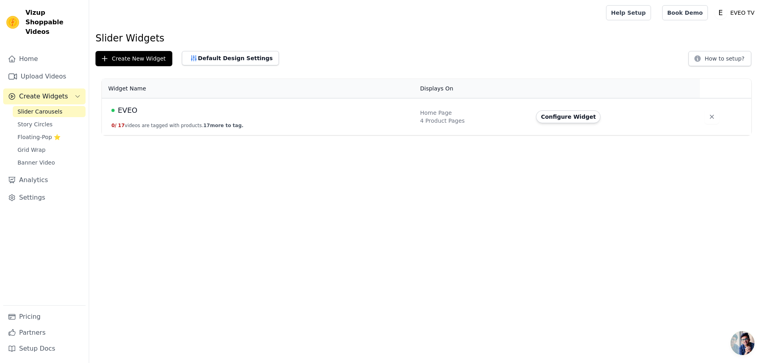
click at [126, 111] on span "EVEO" at bounding box center [128, 110] width 20 height 11
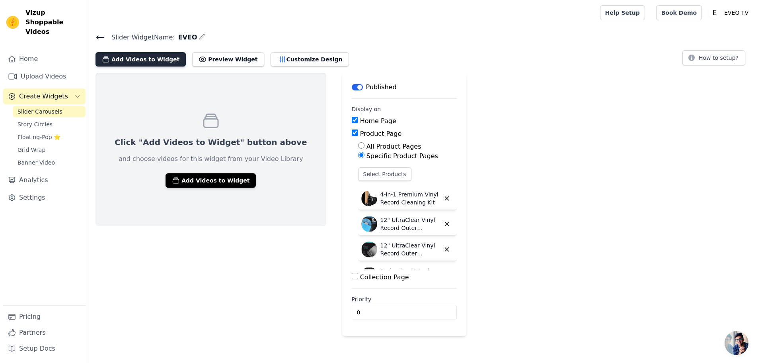
click at [126, 60] on button "Add Videos to Widget" at bounding box center [141, 59] width 90 height 14
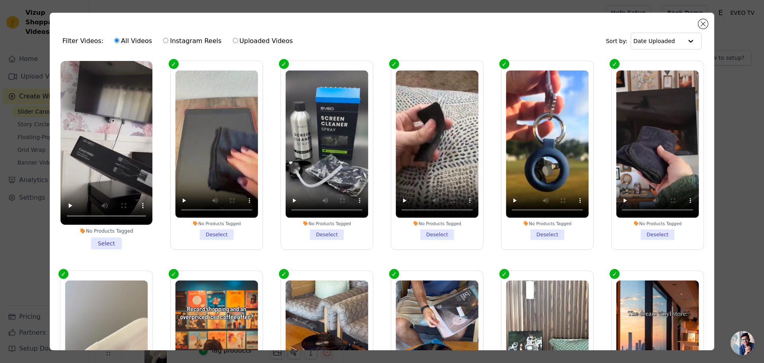
click at [103, 236] on li "No Products Tagged Select" at bounding box center [107, 155] width 92 height 188
click at [0, 0] on input "No Products Tagged Select" at bounding box center [0, 0] width 0 height 0
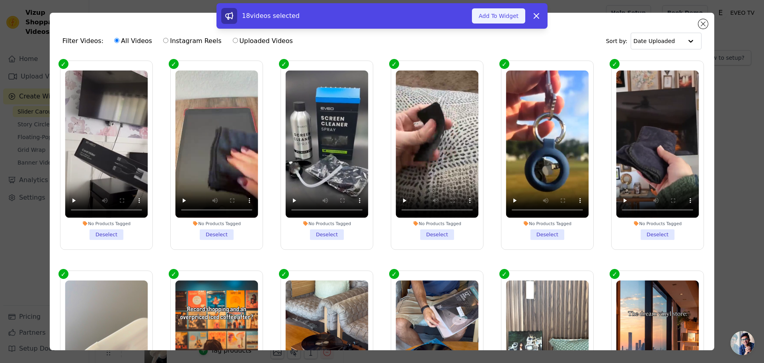
click at [498, 21] on button "Add To Widget" at bounding box center [498, 15] width 53 height 15
